Goal: Transaction & Acquisition: Purchase product/service

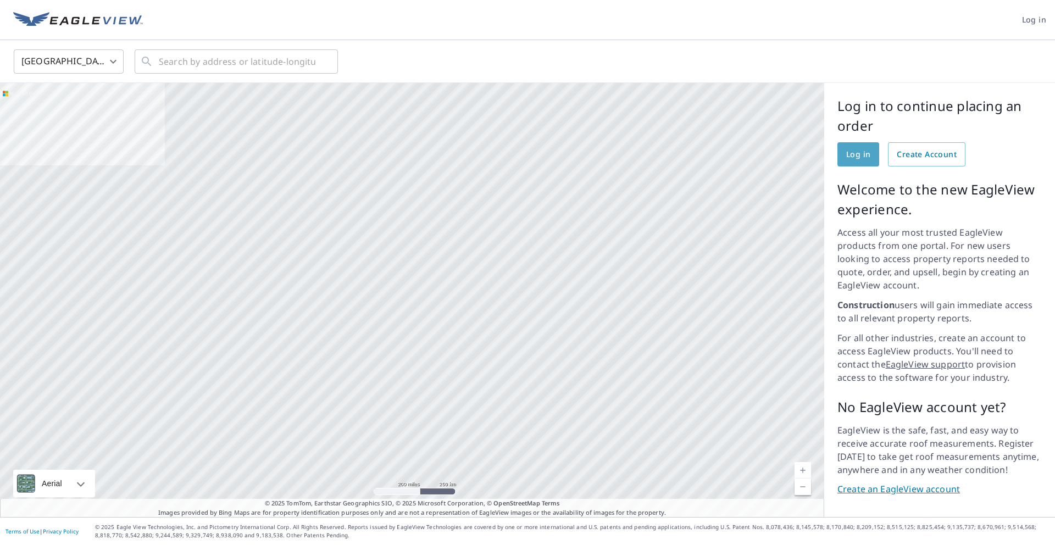
click at [863, 152] on span "Log in" at bounding box center [858, 155] width 24 height 14
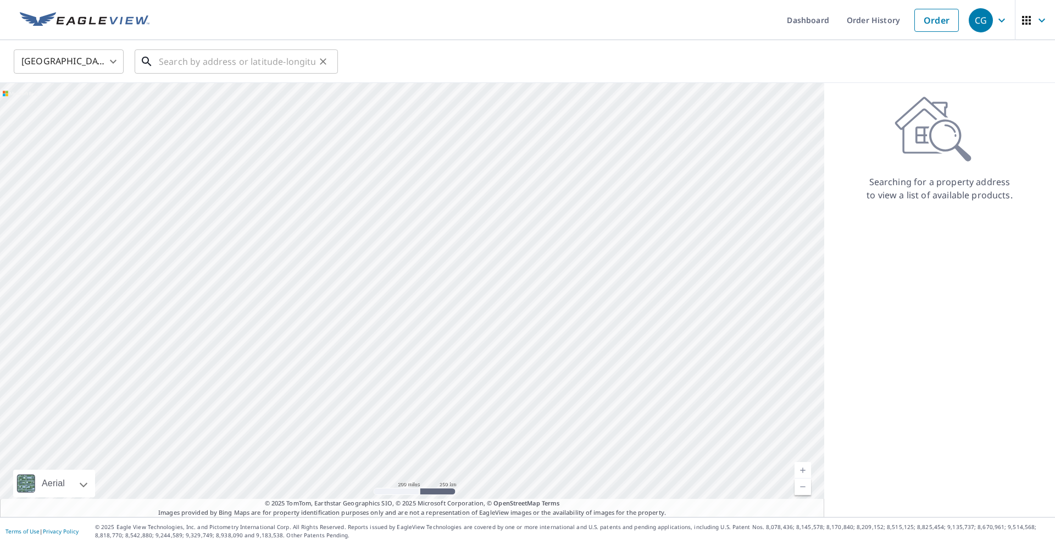
click at [247, 65] on input "text" at bounding box center [237, 61] width 157 height 31
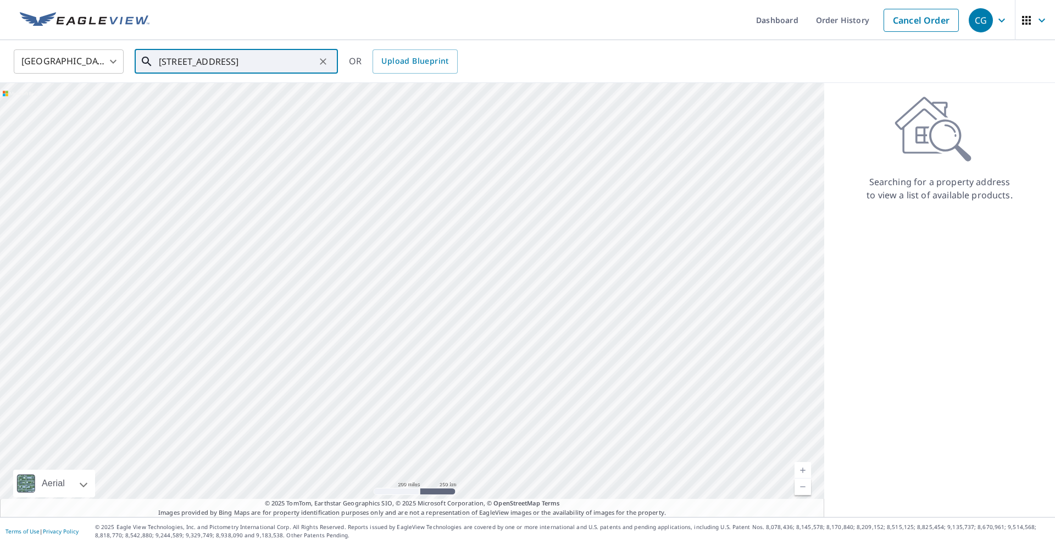
click at [278, 61] on input "[STREET_ADDRESS]" at bounding box center [237, 61] width 157 height 31
click at [237, 97] on span "21 Bradford Dr" at bounding box center [243, 93] width 173 height 13
type input "[STREET_ADDRESS][PERSON_NAME]"
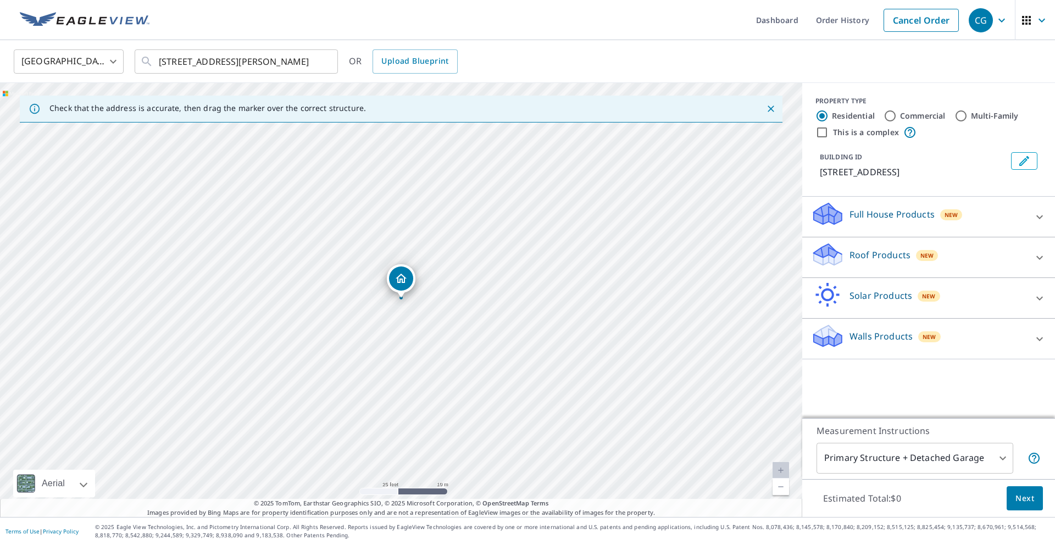
click at [914, 221] on div "Full House Products New" at bounding box center [918, 216] width 215 height 31
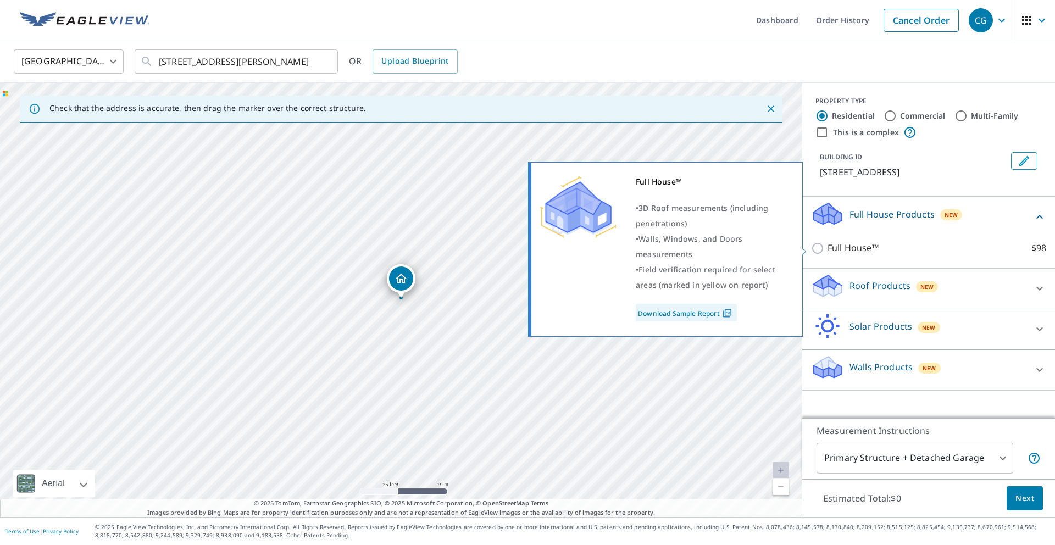
click at [818, 249] on input "Full House™ $98" at bounding box center [819, 248] width 16 height 13
checkbox input "true"
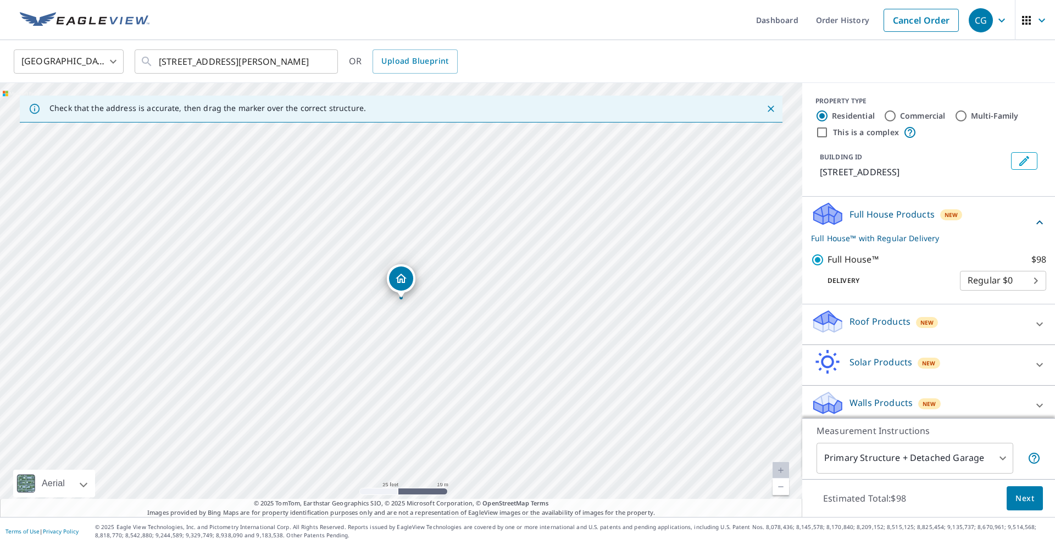
scroll to position [8, 0]
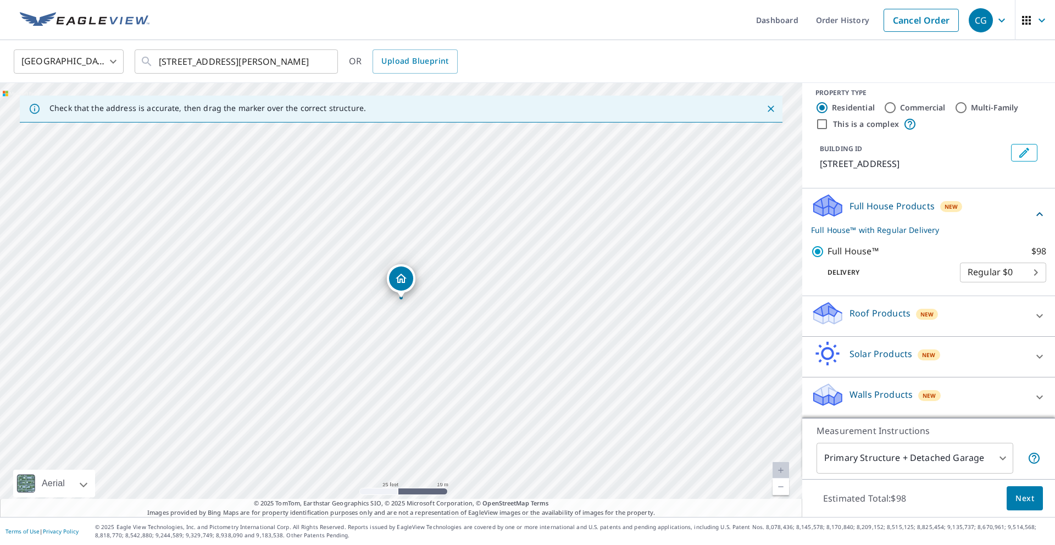
click at [841, 321] on icon at bounding box center [827, 314] width 33 height 26
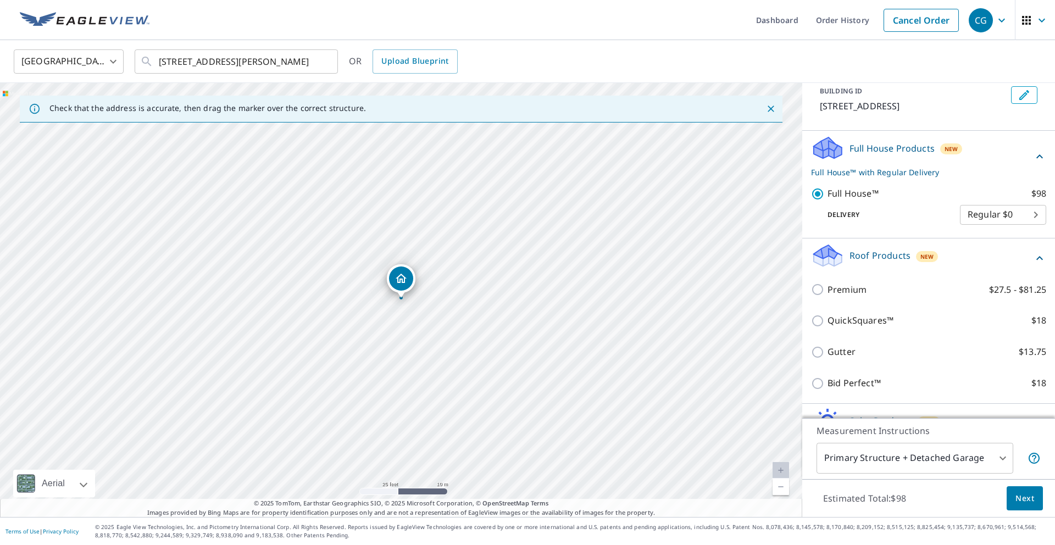
scroll to position [133, 0]
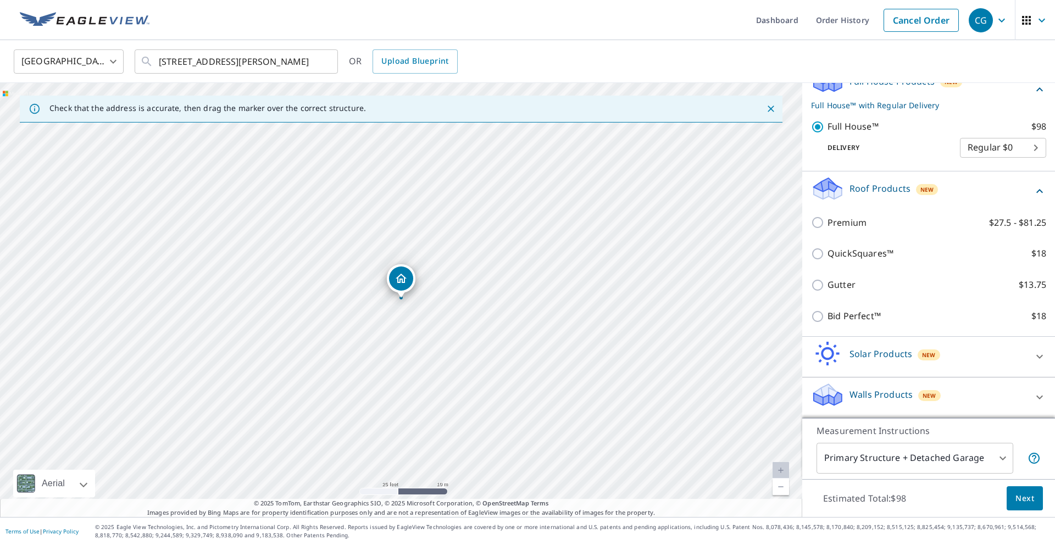
click at [842, 389] on icon at bounding box center [827, 395] width 33 height 26
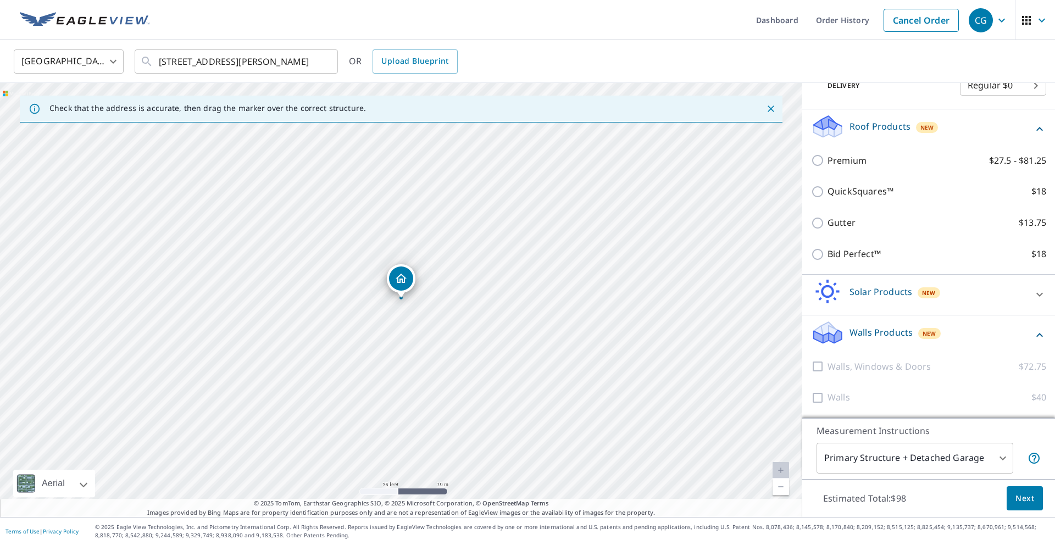
scroll to position [38, 0]
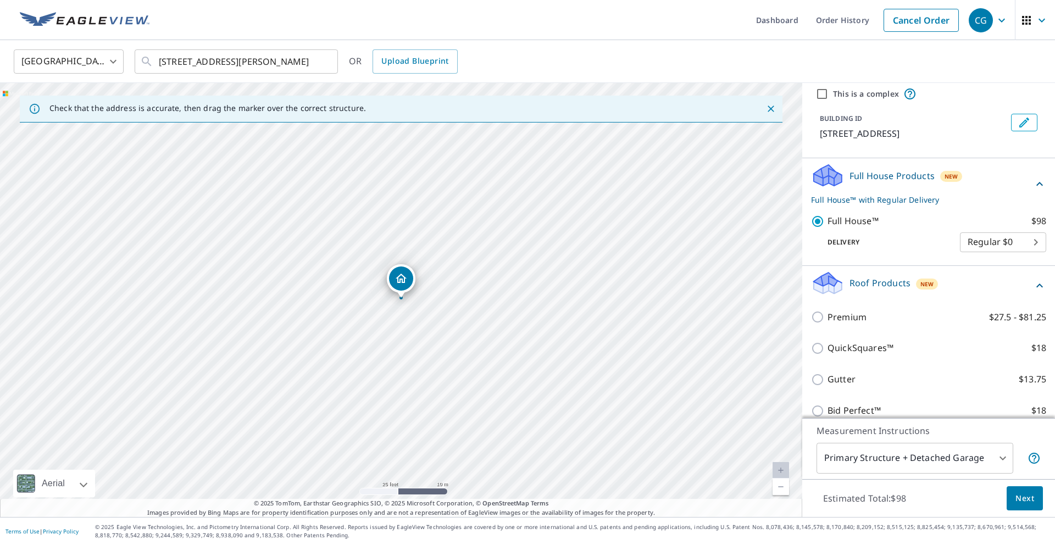
click at [1006, 496] on div "Estimated Total: $98 Next" at bounding box center [928, 498] width 253 height 38
click at [1024, 495] on span "Next" at bounding box center [1024, 499] width 19 height 14
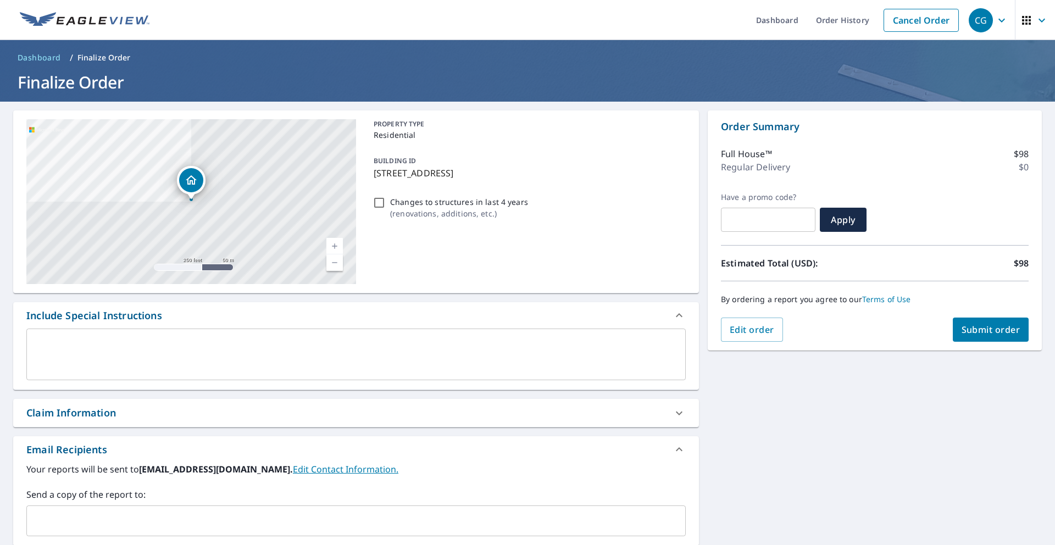
click at [970, 329] on span "Submit order" at bounding box center [990, 330] width 59 height 12
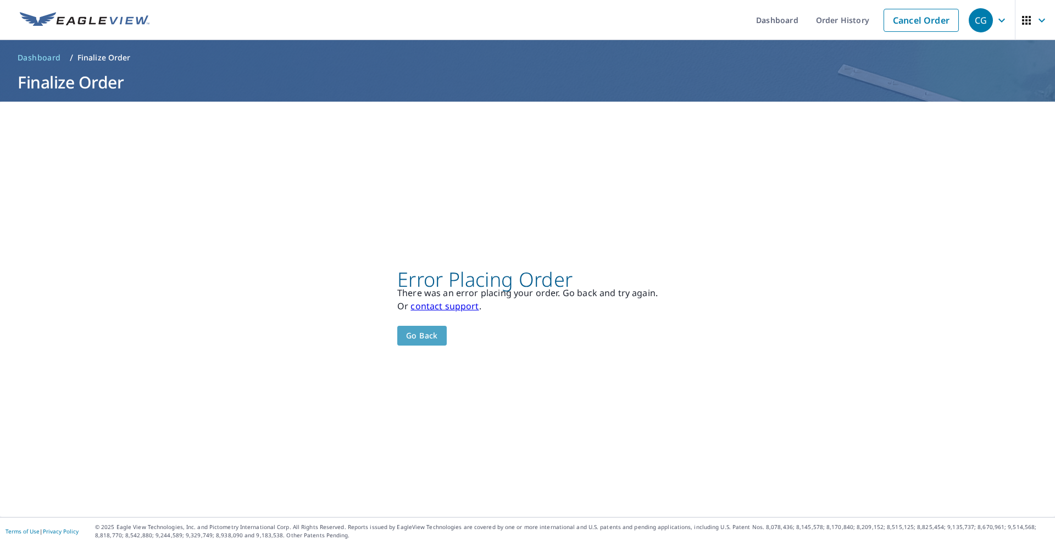
click at [430, 334] on span "Go back" at bounding box center [422, 336] width 32 height 14
